Goal: Contribute content: Contribute content

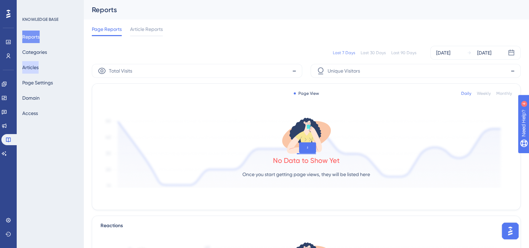
click at [37, 68] on button "Articles" at bounding box center [30, 67] width 16 height 13
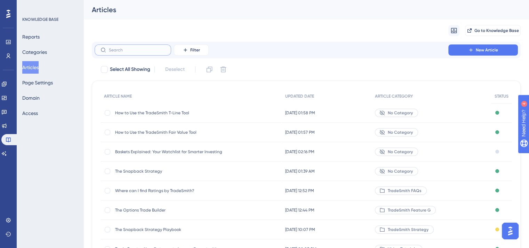
click at [128, 52] on input "text" at bounding box center [137, 50] width 56 height 5
type input "baskets"
click at [164, 115] on span "Baskets Explained: Your Watchlist for Smarter Investing" at bounding box center [170, 113] width 111 height 6
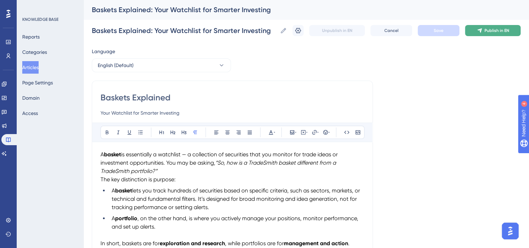
click at [494, 33] on span "Publish in EN" at bounding box center [496, 31] width 25 height 6
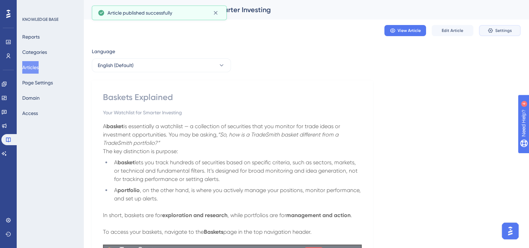
click at [494, 32] on button "Settings" at bounding box center [500, 30] width 42 height 11
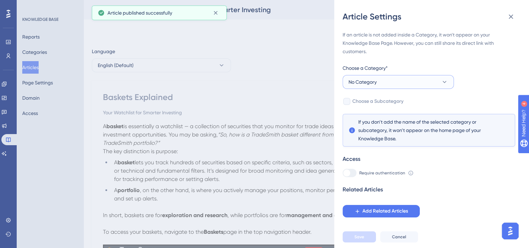
click at [445, 85] on icon at bounding box center [444, 82] width 7 height 7
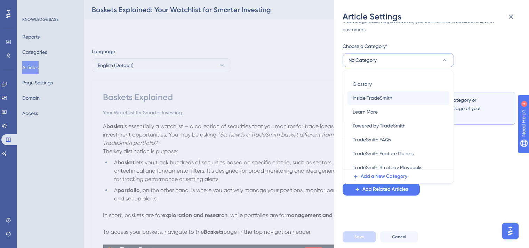
scroll to position [70, 0]
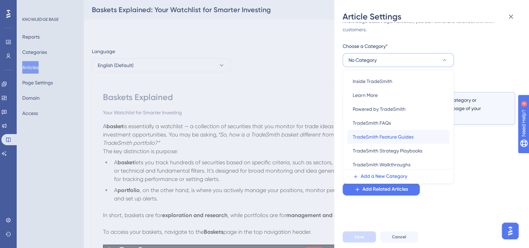
click at [416, 137] on div "TradeSmith Feature Guides TradeSmith Feature Guides" at bounding box center [398, 137] width 91 height 14
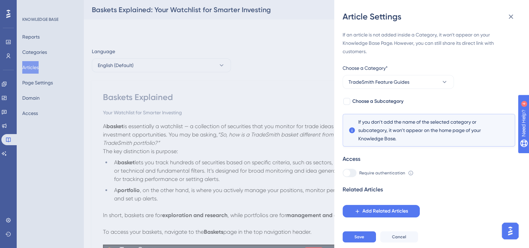
scroll to position [0, 0]
click at [348, 102] on div at bounding box center [346, 101] width 7 height 7
checkbox input "true"
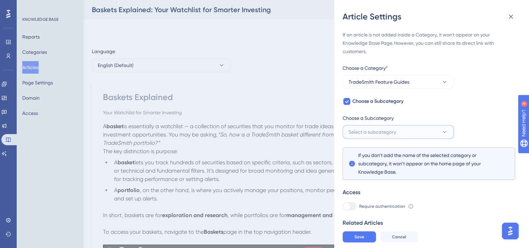
click at [419, 131] on button "Select a subcategory" at bounding box center [398, 132] width 111 height 14
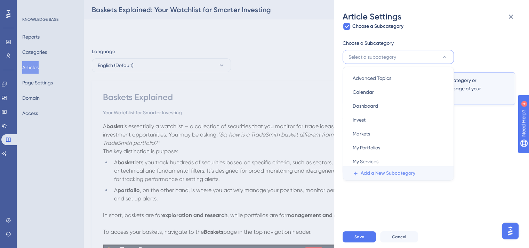
click at [412, 174] on span "Add a New Subcategory" at bounding box center [388, 173] width 55 height 8
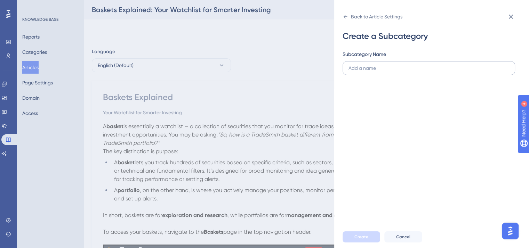
click at [366, 70] on input "text" at bounding box center [428, 68] width 161 height 8
type input "My Baskets"
click at [358, 240] on span "Create" at bounding box center [361, 237] width 14 height 6
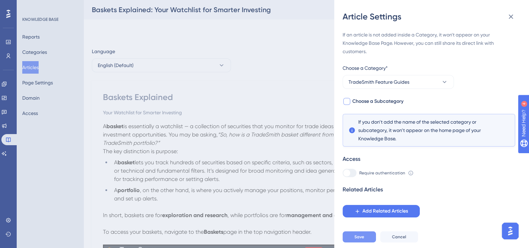
click at [348, 103] on div at bounding box center [346, 101] width 7 height 7
checkbox input "true"
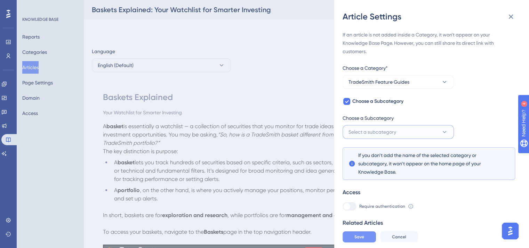
click at [411, 131] on button "Select a subcategory" at bounding box center [398, 132] width 111 height 14
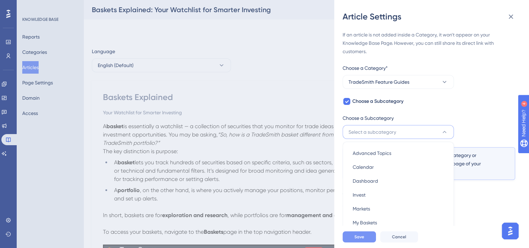
scroll to position [72, 0]
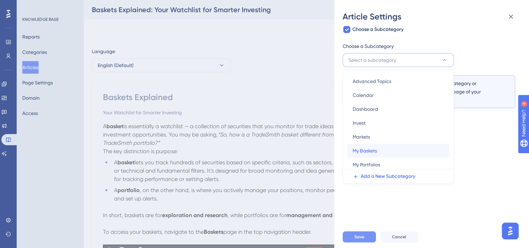
click at [397, 149] on div "My Baskets My Baskets" at bounding box center [398, 151] width 91 height 14
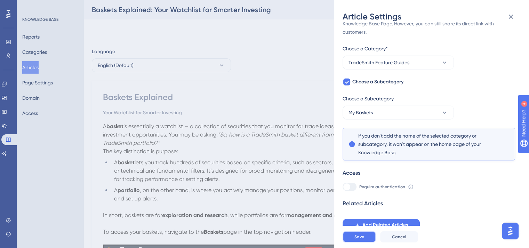
click at [368, 241] on button "Save" at bounding box center [359, 237] width 33 height 11
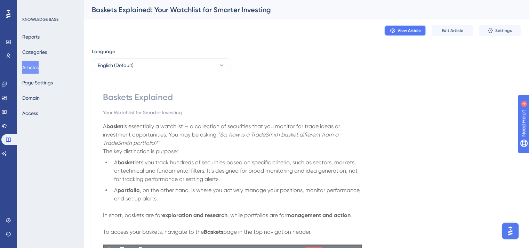
click at [406, 32] on span "View Article" at bounding box center [408, 31] width 23 height 6
click at [7, 124] on icon at bounding box center [4, 126] width 6 height 6
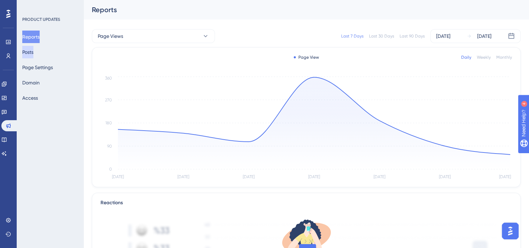
click at [33, 53] on button "Posts" at bounding box center [27, 52] width 11 height 13
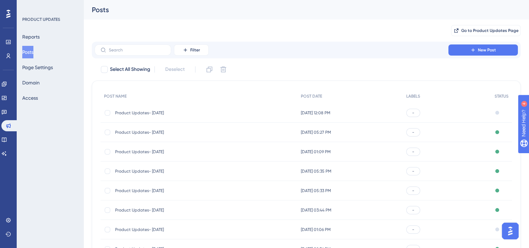
click at [142, 170] on span "Product Updates- [DATE]" at bounding box center [170, 172] width 111 height 6
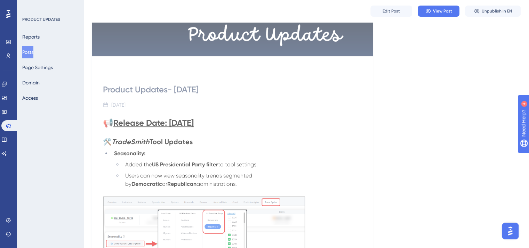
scroll to position [87, 0]
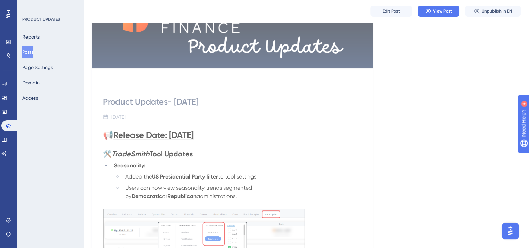
click at [32, 49] on button "Posts" at bounding box center [27, 52] width 11 height 13
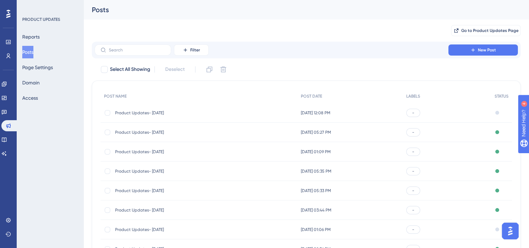
click at [159, 191] on span "Product Updates- [DATE]" at bounding box center [170, 191] width 111 height 6
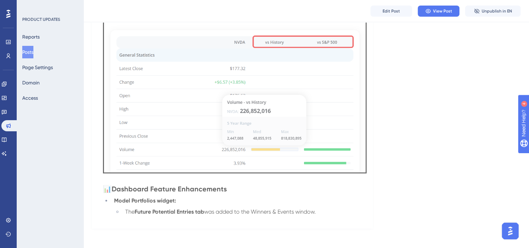
scroll to position [492, 0]
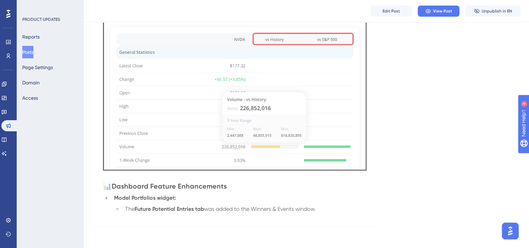
click at [33, 51] on button "Posts" at bounding box center [27, 52] width 11 height 13
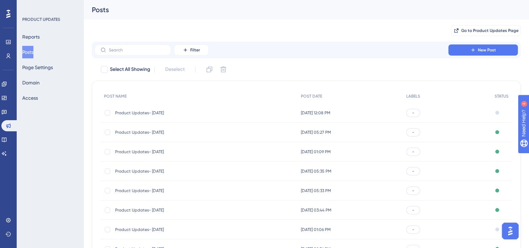
click at [157, 208] on span "Product Updates- [DATE]" at bounding box center [170, 211] width 111 height 6
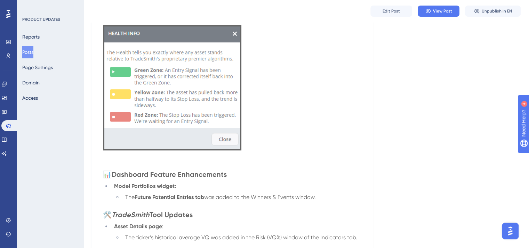
scroll to position [344, 0]
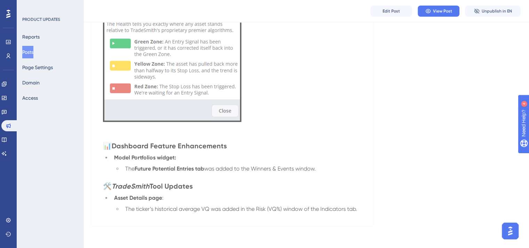
click at [32, 50] on button "Posts" at bounding box center [27, 52] width 11 height 13
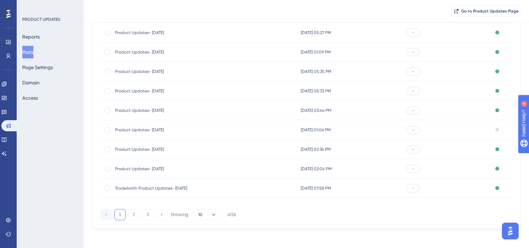
click at [145, 128] on span "Product Updates- [DATE]" at bounding box center [170, 130] width 111 height 6
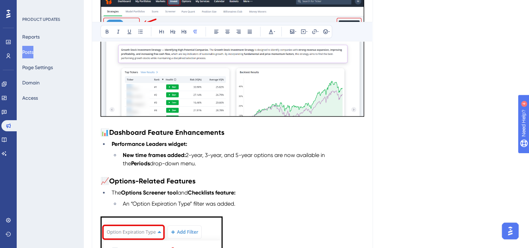
scroll to position [291, 0]
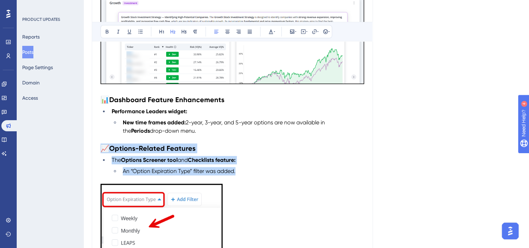
drag, startPoint x: 102, startPoint y: 148, endPoint x: 250, endPoint y: 170, distance: 150.5
click at [250, 170] on div "📢 Release Date: [DATE] 🛠️ TradeSmith Invest Strategies Updates Strategies & Opp…" at bounding box center [232, 81] width 264 height 400
copy div "📈 Options-Related Features The Options Screener tool and Checklists feature: An…"
click at [33, 50] on button "Posts" at bounding box center [27, 52] width 11 height 13
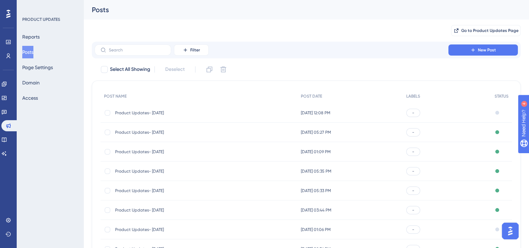
click at [142, 111] on span "Product Updates- [DATE]" at bounding box center [170, 113] width 111 height 6
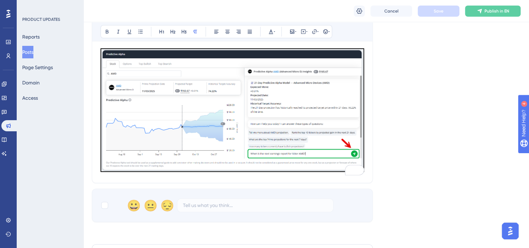
scroll to position [324, 0]
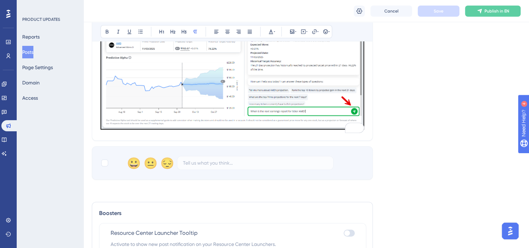
click at [343, 121] on img "To enrich screen reader interactions, please activate Accessibility in Grammarl…" at bounding box center [232, 68] width 264 height 124
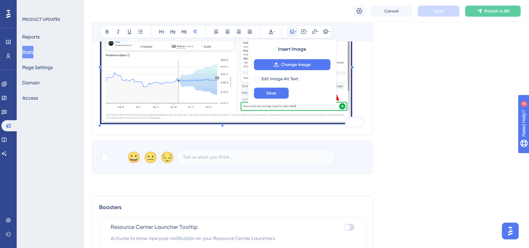
click at [344, 119] on p "To enrich screen reader interactions, please activate Accessibility in Grammarl…" at bounding box center [232, 66] width 264 height 120
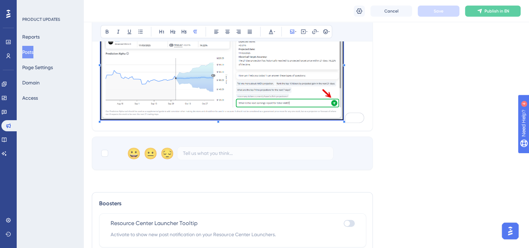
click at [352, 106] on p "To enrich screen reader interactions, please activate Accessibility in Grammarl…" at bounding box center [232, 64] width 264 height 116
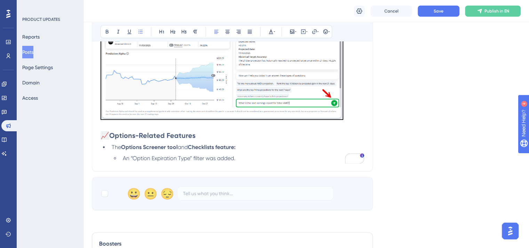
click at [334, 113] on img "To enrich screen reader interactions, please activate Accessibility in Grammarl…" at bounding box center [221, 63] width 243 height 114
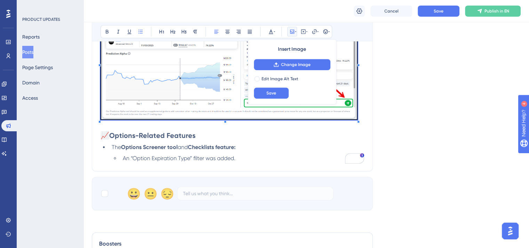
click at [357, 127] on div "📢 Release Date: [DATE] ✨ Predictive Alpha Just Got Smarter! Your Predictive Alp…" at bounding box center [232, 29] width 264 height 267
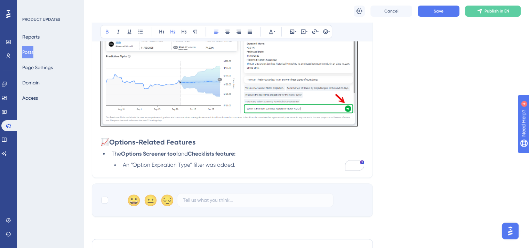
click at [336, 142] on h2 "📈 Options-Related Features" at bounding box center [232, 142] width 264 height 10
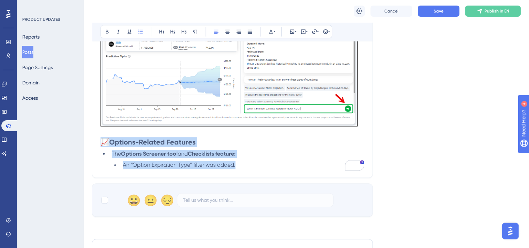
drag, startPoint x: 239, startPoint y: 164, endPoint x: 97, endPoint y: 143, distance: 143.5
click at [97, 143] on div "Performance Users Engagement Widgets Feedback Product Updates Knowledge Base AI…" at bounding box center [264, 23] width 529 height 695
click at [270, 32] on icon at bounding box center [271, 32] width 4 height 5
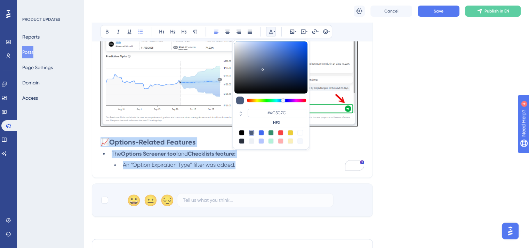
click at [241, 131] on div at bounding box center [242, 133] width 6 height 6
type input "#000000"
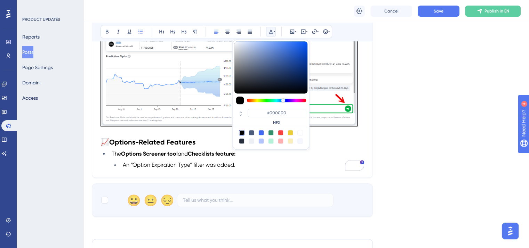
drag, startPoint x: 252, startPoint y: 173, endPoint x: 259, endPoint y: 168, distance: 8.7
click at [252, 173] on div "Product Updates- [DATE] Bold Italic Underline Bullet Point Heading 1 Heading 2 …" at bounding box center [232, 7] width 281 height 341
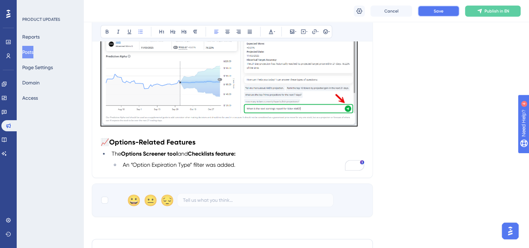
click at [430, 13] on button "Save" at bounding box center [439, 11] width 42 height 11
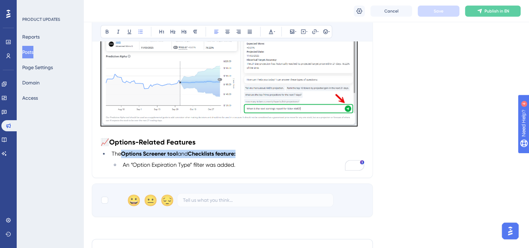
drag, startPoint x: 238, startPoint y: 154, endPoint x: 124, endPoint y: 158, distance: 113.8
click at [124, 158] on li "The Options Screener tool and Checklists feature:" at bounding box center [236, 154] width 255 height 8
click at [238, 162] on li "An “Option Expiration Type” filter was added." at bounding box center [242, 165] width 244 height 8
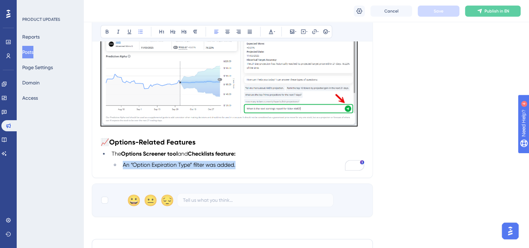
drag, startPoint x: 240, startPoint y: 164, endPoint x: 122, endPoint y: 170, distance: 118.0
click at [122, 169] on li "An “Option Expiration Type” filter was added." at bounding box center [242, 165] width 244 height 8
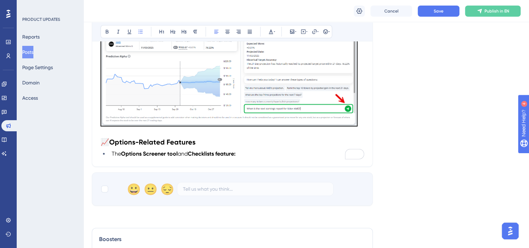
drag, startPoint x: 239, startPoint y: 153, endPoint x: 112, endPoint y: 154, distance: 126.6
click at [112, 154] on li "The Options Screener tool and Checklists feature:" at bounding box center [236, 154] width 255 height 8
drag, startPoint x: 183, startPoint y: 153, endPoint x: 182, endPoint y: 101, distance: 52.5
click at [111, 154] on li "A "low liquidity" hover over:" at bounding box center [236, 154] width 255 height 8
click at [270, 31] on icon at bounding box center [271, 32] width 4 height 5
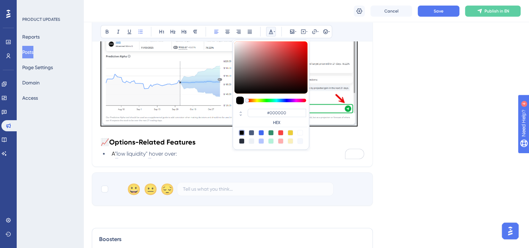
click at [241, 132] on div at bounding box center [242, 133] width 6 height 6
click at [210, 150] on li "A "low liquidity" hover over:" at bounding box center [236, 154] width 255 height 8
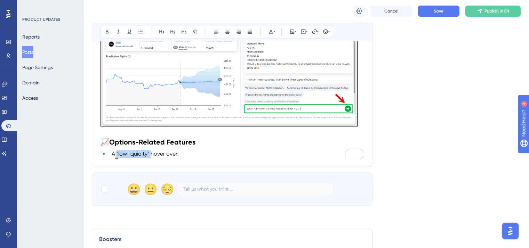
drag, startPoint x: 150, startPoint y: 153, endPoint x: 117, endPoint y: 152, distance: 33.4
click at [117, 152] on span "A "low liquidity" hover over:" at bounding box center [145, 154] width 67 height 7
click at [108, 31] on icon at bounding box center [107, 32] width 6 height 6
click at [169, 153] on span "hover over:" at bounding box center [164, 154] width 28 height 7
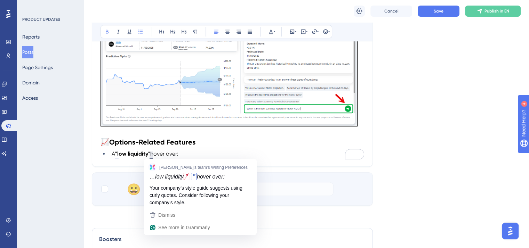
click at [150, 156] on strong ""low liquidity"" at bounding box center [132, 154] width 35 height 7
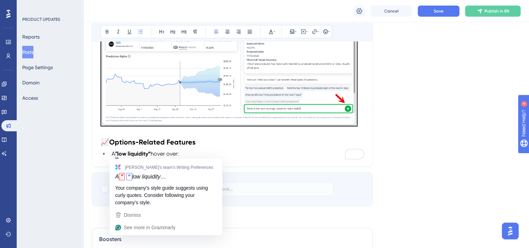
click at [117, 155] on strong ""low liquidity”" at bounding box center [132, 154] width 35 height 7
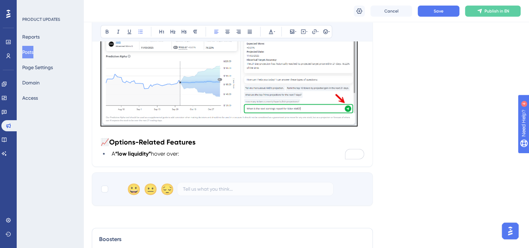
click at [211, 156] on li "A “low liquidity” hover over:" at bounding box center [236, 154] width 255 height 8
click at [436, 14] on button "Save" at bounding box center [439, 11] width 42 height 11
click at [179, 154] on span "hover over:" at bounding box center [165, 154] width 28 height 7
click at [119, 153] on strong "“low liquidity”" at bounding box center [133, 154] width 36 height 7
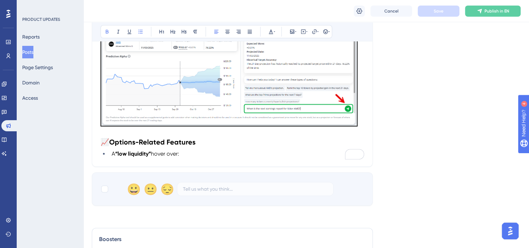
click at [121, 153] on strong "“low liquidity”" at bounding box center [133, 154] width 36 height 7
click at [111, 153] on li "L ow liquidity” hover over:" at bounding box center [236, 154] width 255 height 8
click at [106, 32] on icon at bounding box center [107, 32] width 3 height 4
click at [178, 155] on li "Low liquidity” hover over:" at bounding box center [236, 154] width 255 height 8
drag, startPoint x: 195, startPoint y: 154, endPoint x: 145, endPoint y: 153, distance: 50.1
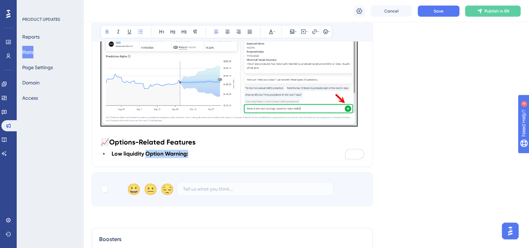
click at [145, 153] on li "Low liquidity Option Warning:" at bounding box center [236, 154] width 255 height 8
click at [106, 31] on icon at bounding box center [107, 32] width 6 height 6
click at [193, 158] on li "Low liquidity Option Warning:" at bounding box center [236, 154] width 255 height 8
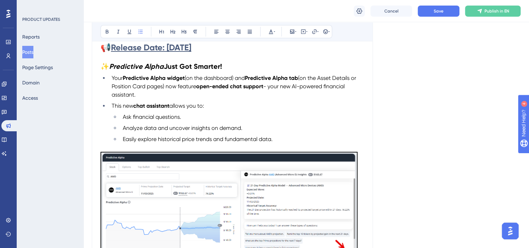
scroll to position [150, 0]
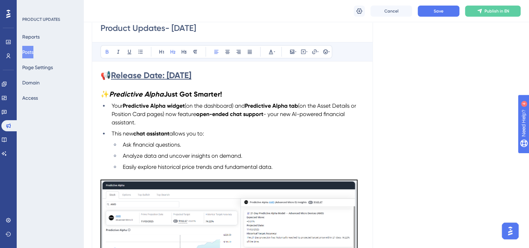
click at [186, 91] on strong "Just Got Smarter!" at bounding box center [193, 94] width 58 height 8
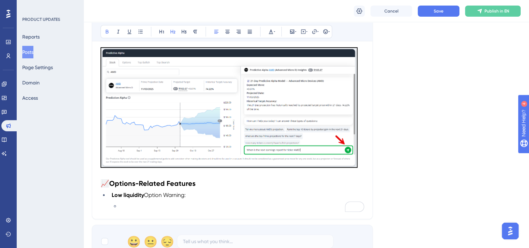
scroll to position [324, 0]
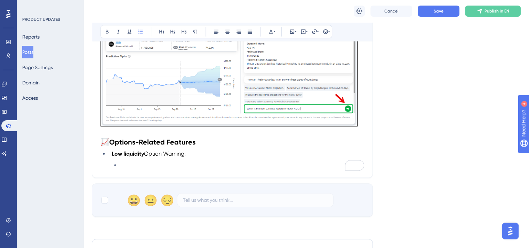
click at [123, 164] on li "To enrich screen reader interactions, please activate Accessibility in Grammarl…" at bounding box center [242, 165] width 244 height 8
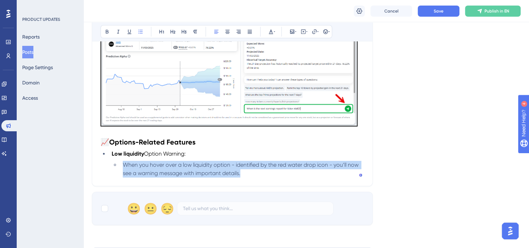
drag, startPoint x: 246, startPoint y: 175, endPoint x: 102, endPoint y: 167, distance: 144.2
click at [102, 167] on ul "Low liquidity Option Warning: When you hover over a low liquidity option - iden…" at bounding box center [232, 164] width 264 height 28
click at [256, 169] on li "When you hover over a low liquidity option - identified by the red water drop i…" at bounding box center [242, 169] width 244 height 17
drag, startPoint x: 246, startPoint y: 174, endPoint x: 115, endPoint y: 167, distance: 130.9
click at [120, 167] on li "When you hover over a low liquidity option - identified by the red water drop i…" at bounding box center [242, 169] width 244 height 17
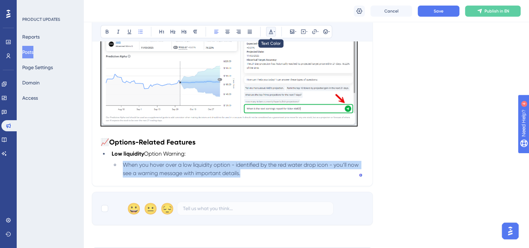
click at [271, 33] on icon at bounding box center [271, 32] width 4 height 5
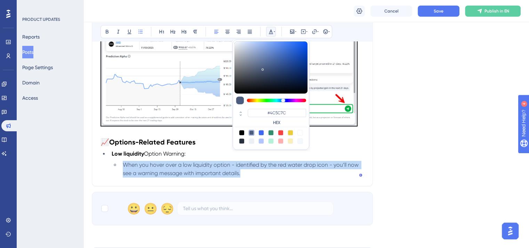
drag, startPoint x: 241, startPoint y: 131, endPoint x: 242, endPoint y: 163, distance: 32.4
click at [241, 131] on div at bounding box center [242, 133] width 6 height 6
type input "#000000"
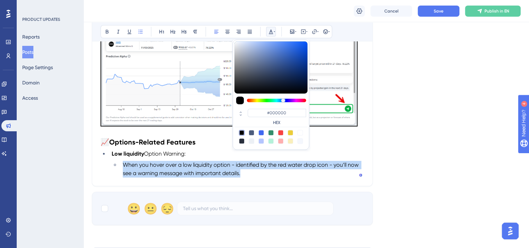
click at [254, 177] on li "When you hover over a low liquidity option - identified by the red water drop i…" at bounding box center [242, 169] width 244 height 17
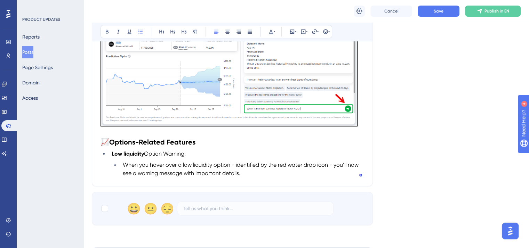
click at [249, 176] on li "When you hover over a low liquidity option - identified by the red water drop i…" at bounding box center [242, 169] width 244 height 17
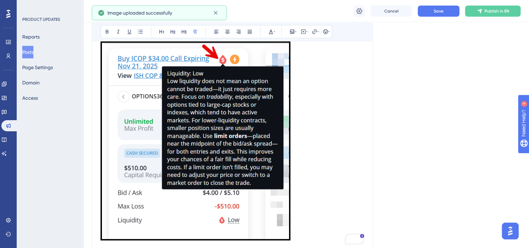
scroll to position [498, 0]
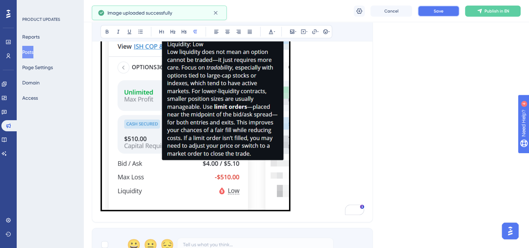
click at [433, 11] on button "Save" at bounding box center [439, 11] width 42 height 11
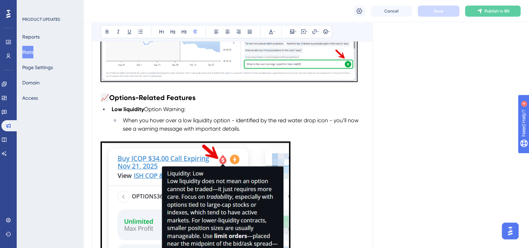
scroll to position [463, 0]
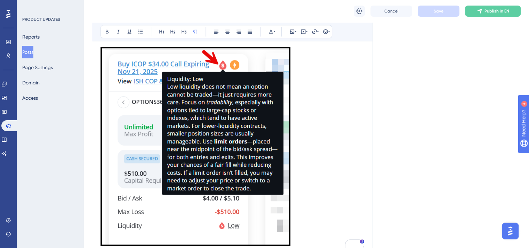
click at [281, 211] on img "To enrich screen reader interactions, please activate Accessibility in Grammarl…" at bounding box center [195, 146] width 190 height 199
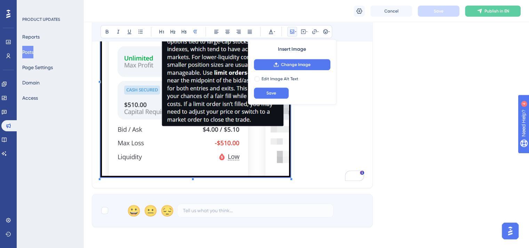
scroll to position [533, 0]
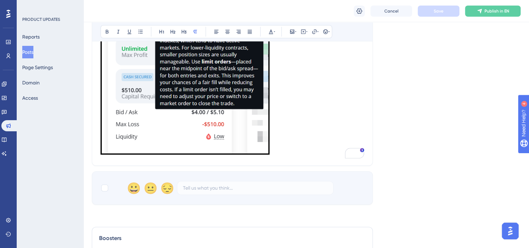
click at [291, 156] on p "To enrich screen reader interactions, please activate Accessibility in Grammarl…" at bounding box center [232, 67] width 264 height 180
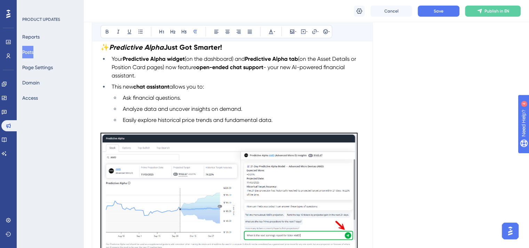
scroll to position [185, 0]
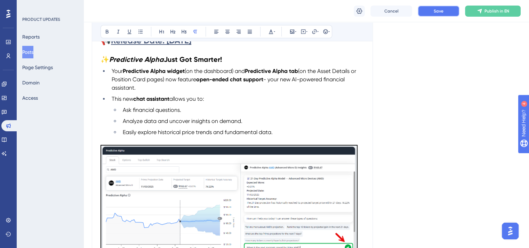
click at [443, 10] on span "Save" at bounding box center [439, 11] width 10 height 6
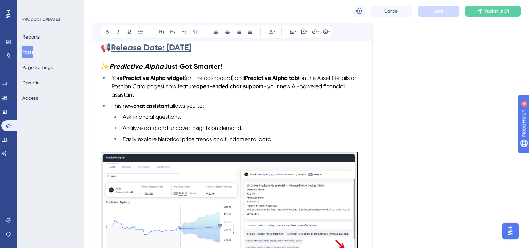
scroll to position [150, 0]
